Goal: Task Accomplishment & Management: Manage account settings

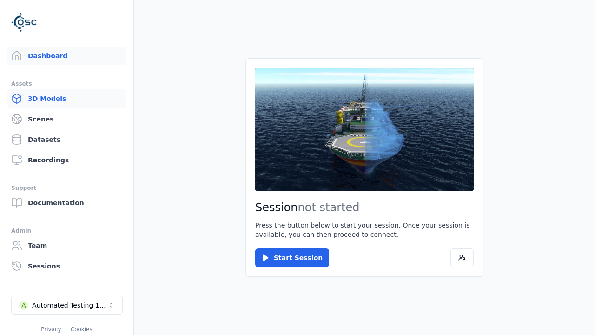
click at [66, 99] on link "3D Models" at bounding box center [66, 98] width 118 height 19
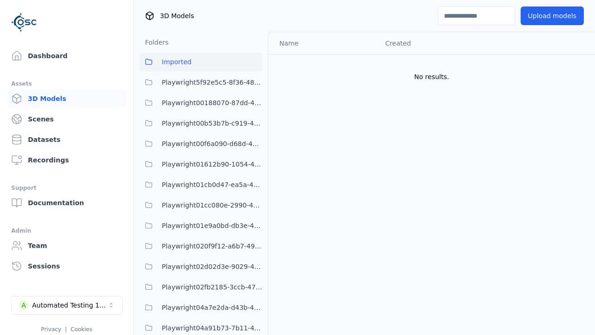
scroll to position [22469, 0]
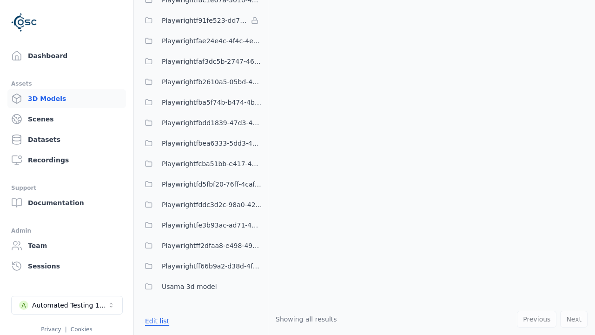
click at [156, 320] on button "Edit list" at bounding box center [156, 320] width 35 height 17
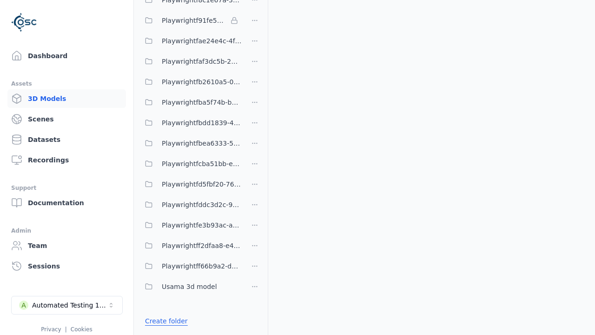
click at [164, 320] on link "Create folder" at bounding box center [166, 320] width 43 height 9
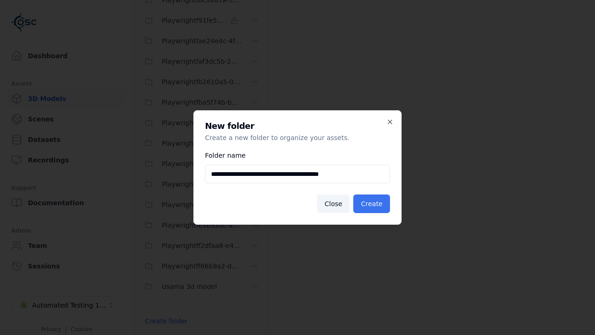
type input "**********"
click at [373, 204] on button "Create" at bounding box center [371, 203] width 37 height 19
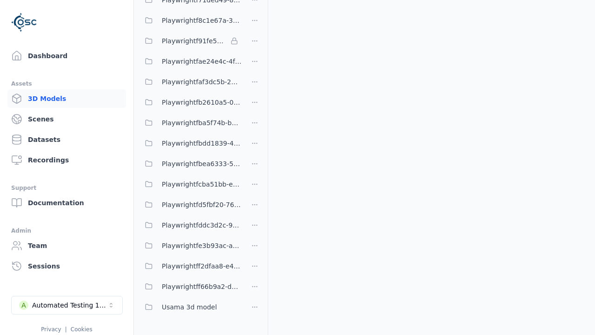
scroll to position [6457, 0]
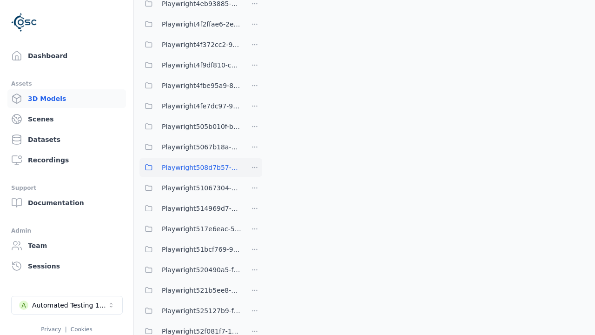
click at [191, 167] on span "Playwright508d7b57-b999-4328-8c3e-e9aee8fc2a96" at bounding box center [202, 167] width 80 height 11
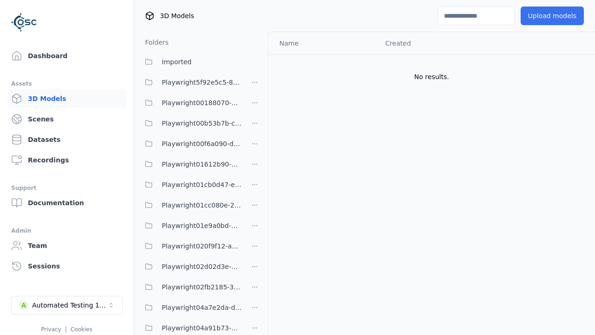
click at [553, 16] on button "Upload models" at bounding box center [551, 16] width 63 height 19
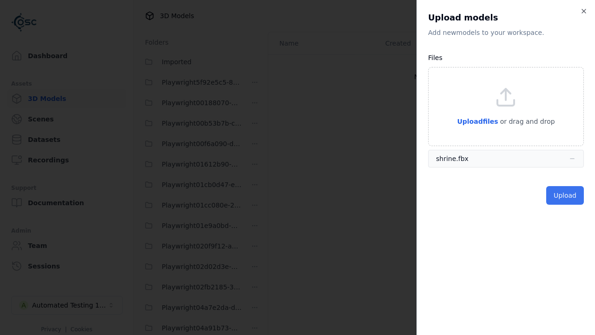
click at [565, 195] on button "Upload" at bounding box center [565, 195] width 38 height 19
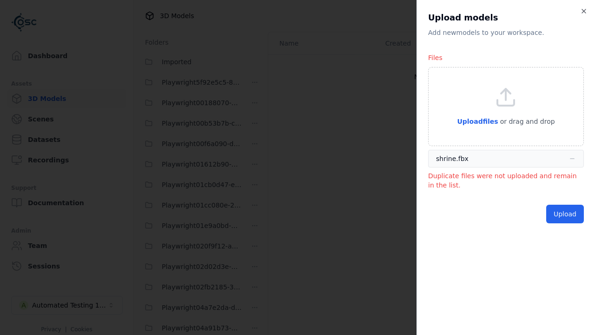
click at [501, 184] on p "Duplicate files were not uploaded and remain in the list." at bounding box center [506, 180] width 156 height 19
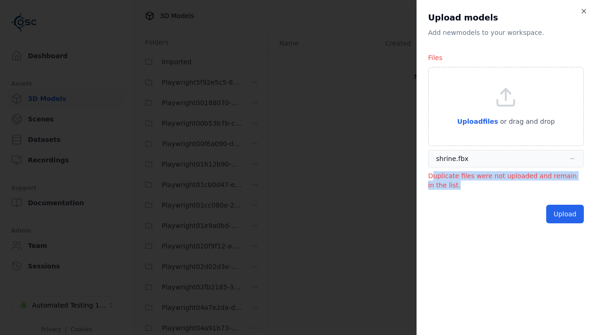
drag, startPoint x: 430, startPoint y: 175, endPoint x: 512, endPoint y: 180, distance: 81.9
click at [512, 180] on p "Duplicate files were not uploaded and remain in the list." at bounding box center [506, 180] width 156 height 19
click at [438, 179] on p "Duplicate files were not uploaded and remain in the list." at bounding box center [506, 180] width 156 height 19
drag, startPoint x: 426, startPoint y: 176, endPoint x: 447, endPoint y: 189, distance: 24.8
click at [447, 189] on div "Upload models Add new model s to your workspace. Files Upload files or drag and…" at bounding box center [505, 167] width 178 height 335
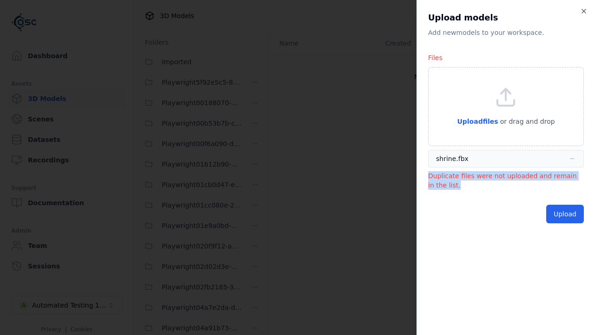
copy p "Duplicate files were not uploaded and remain in the list."
